Goal: Find specific page/section: Find specific page/section

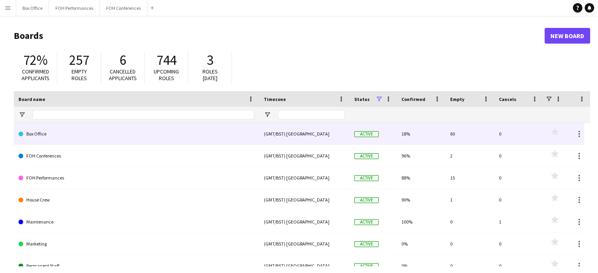
click at [57, 138] on link "Box Office" at bounding box center [136, 134] width 236 height 22
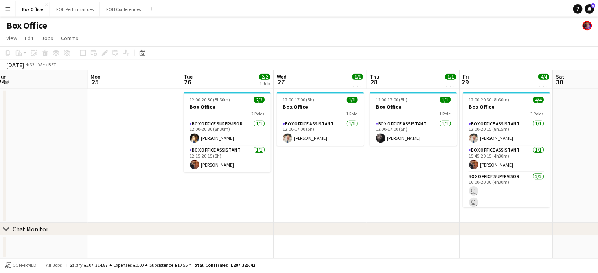
scroll to position [0, 257]
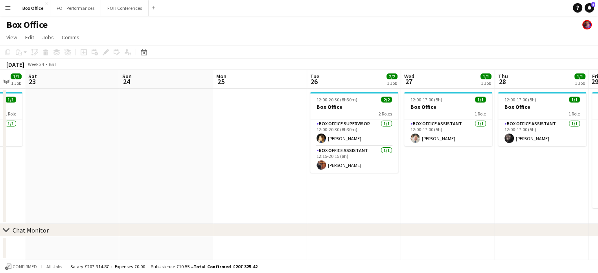
drag, startPoint x: 569, startPoint y: 83, endPoint x: 31, endPoint y: 81, distance: 538.4
click at [31, 81] on app-calendar-viewport "Wed 20 1/1 1 Job Thu 21 1/1 1 Job Fri 22 1/1 1 Job Sat 23 Sun 24 Mon 25 Tue 26 …" at bounding box center [299, 165] width 598 height 190
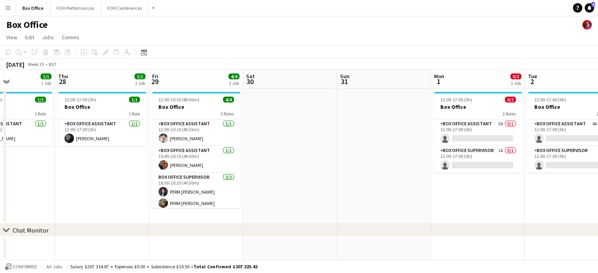
scroll to position [0, 367]
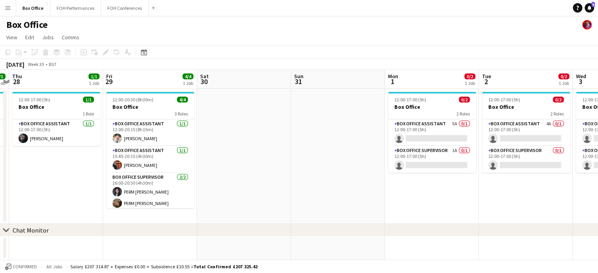
drag, startPoint x: 517, startPoint y: 77, endPoint x: 31, endPoint y: 84, distance: 485.8
click at [31, 84] on app-calendar-viewport "Sun 24 Mon 25 Tue 26 2/2 1 Job Wed 27 1/1 1 Job Thu 28 1/1 1 Job Fri 29 4/4 1 J…" at bounding box center [299, 165] width 598 height 190
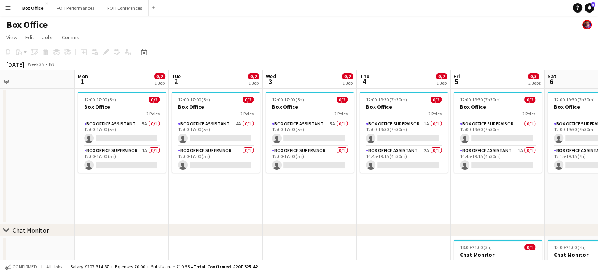
scroll to position [0, 345]
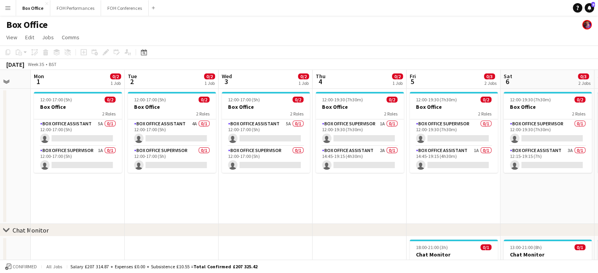
drag, startPoint x: 479, startPoint y: 73, endPoint x: 125, endPoint y: 86, distance: 354.3
click at [125, 86] on app-calendar-viewport "Thu 28 1/1 1 Job Fri 29 4/4 1 Job Sat 30 Sun 31 Mon 1 0/2 1 Job Tue 2 0/2 1 Job…" at bounding box center [299, 190] width 598 height 241
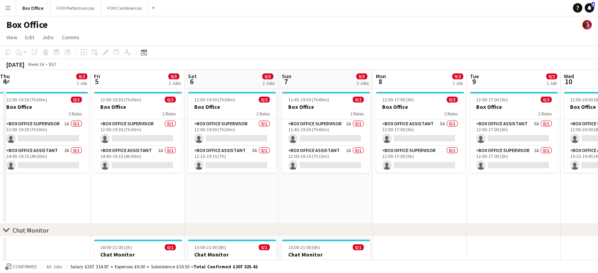
scroll to position [0, 221]
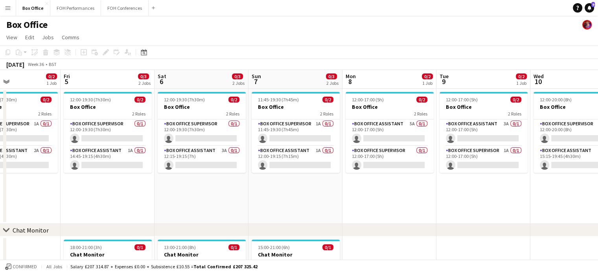
drag, startPoint x: 468, startPoint y: 79, endPoint x: 123, endPoint y: 98, distance: 346.4
click at [123, 98] on app-calendar-viewport "Tue 2 0/2 1 Job Wed 3 0/2 1 Job Thu 4 0/2 1 Job Fri 5 0/3 2 Jobs Sat 6 0/3 2 Jo…" at bounding box center [299, 190] width 598 height 241
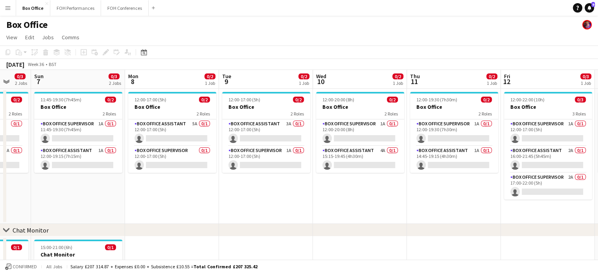
scroll to position [0, 290]
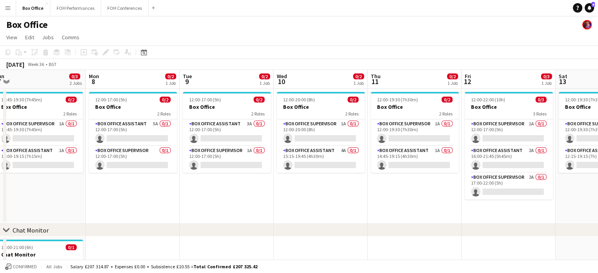
drag, startPoint x: 356, startPoint y: 75, endPoint x: 99, endPoint y: 99, distance: 257.7
click at [99, 99] on app-calendar-viewport "Thu 4 0/2 1 Job Fri 5 0/3 2 Jobs Sat 6 0/3 2 Jobs Sun 7 0/3 2 Jobs Mon 8 0/2 1 …" at bounding box center [299, 190] width 598 height 241
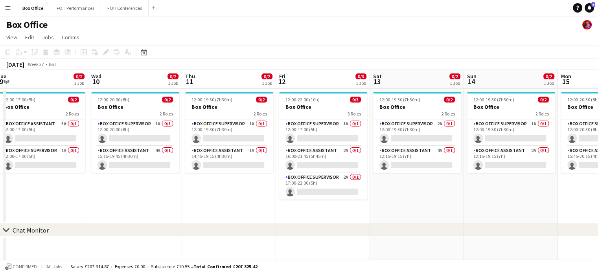
scroll to position [0, 292]
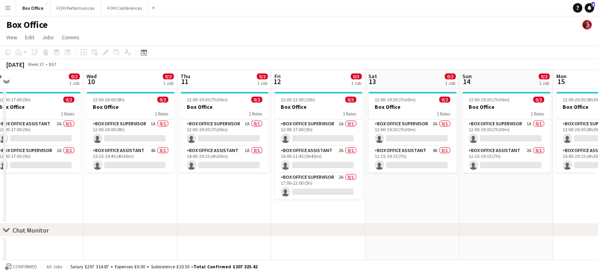
drag, startPoint x: 343, startPoint y: 85, endPoint x: 152, endPoint y: 97, distance: 190.5
click at [152, 97] on app-calendar-viewport "Sat 6 0/3 2 Jobs Sun 7 0/3 2 Jobs Mon 8 0/2 1 Job Tue 9 0/2 1 Job Wed 10 0/2 1 …" at bounding box center [299, 190] width 598 height 241
